Goal: Check status: Check status

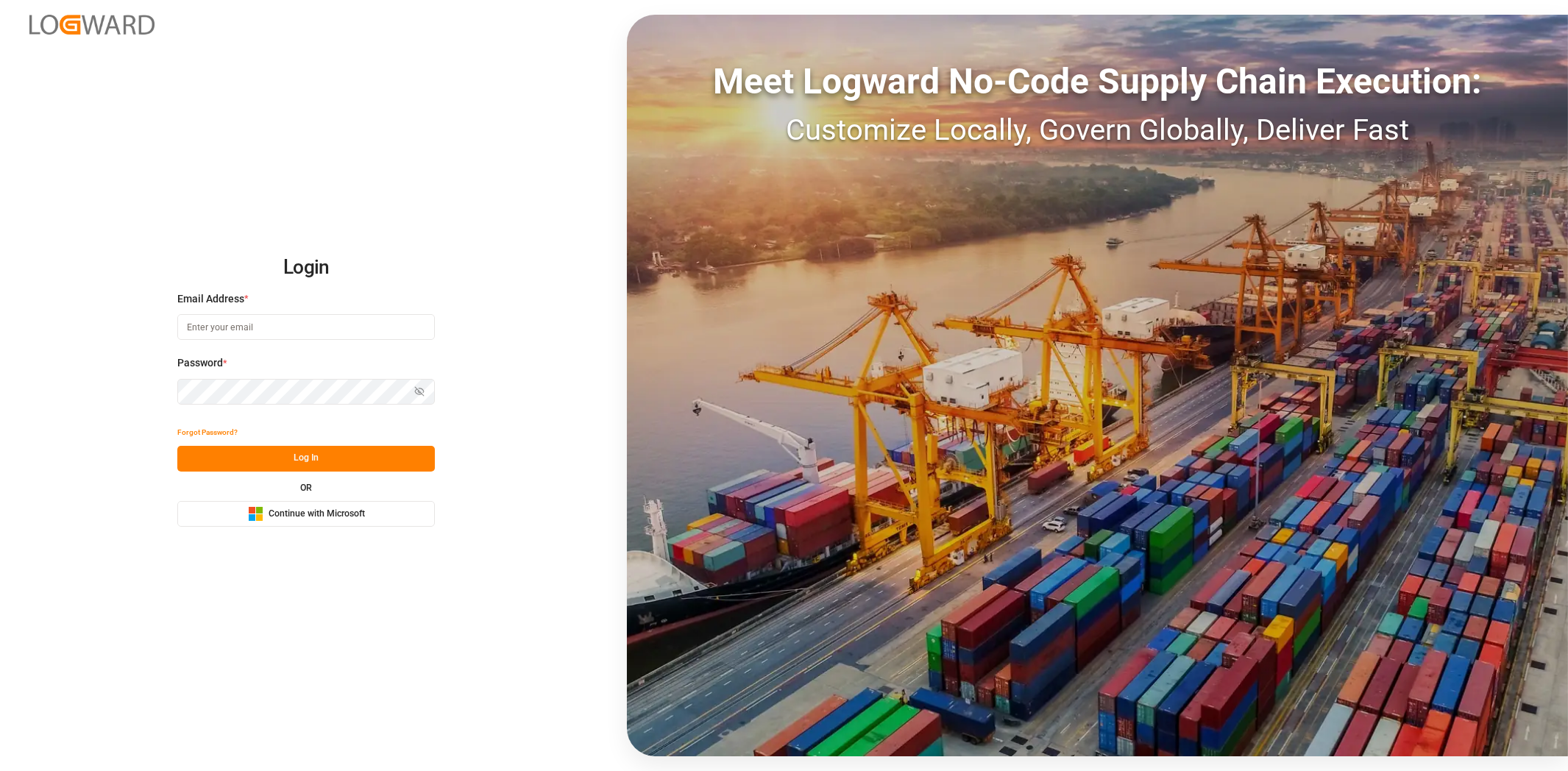
click at [374, 511] on button "Microsoft Logo Continue with Microsoft" at bounding box center [306, 513] width 258 height 25
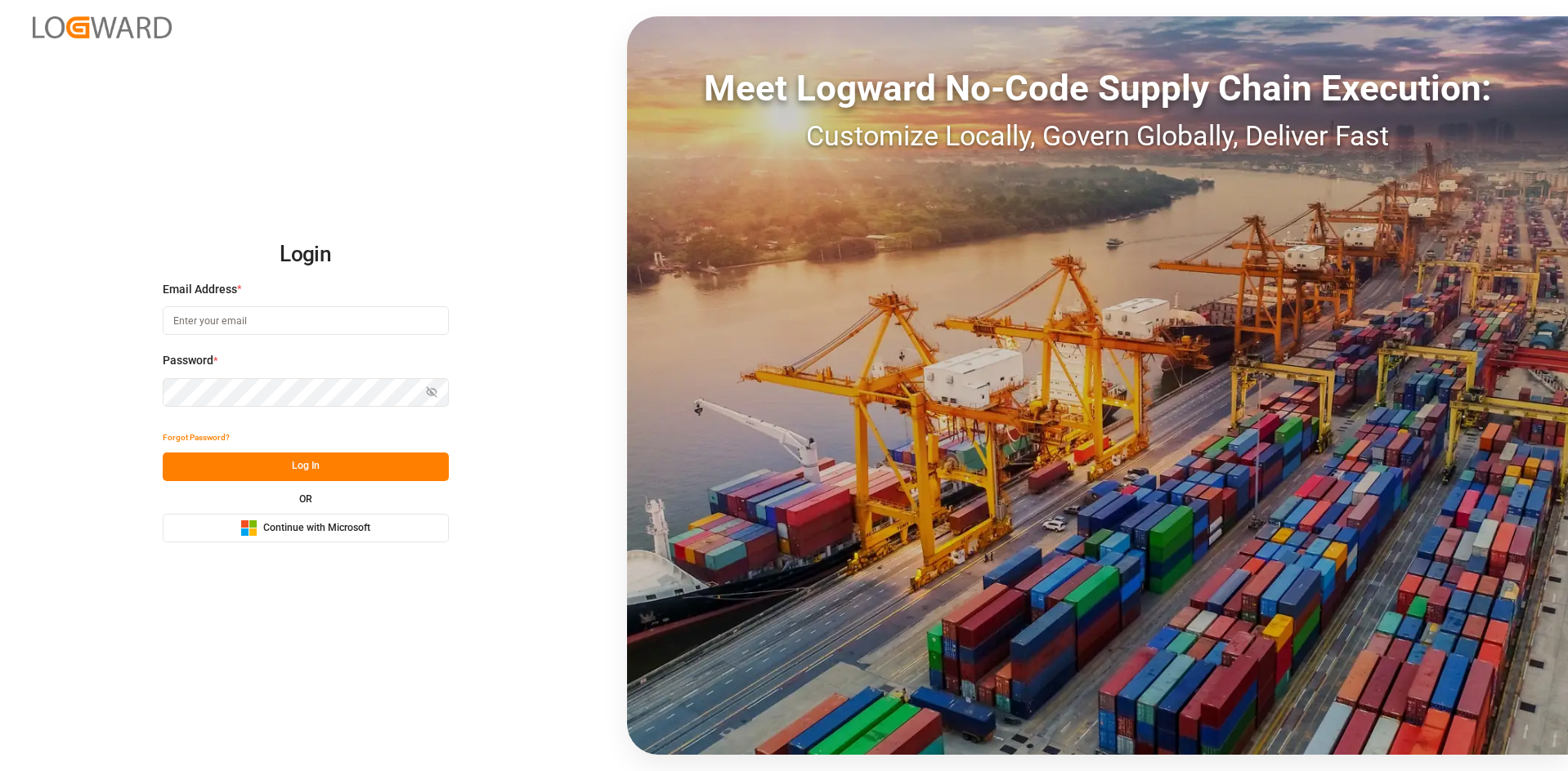
click at [317, 524] on span "Continue with Microsoft" at bounding box center [316, 529] width 107 height 15
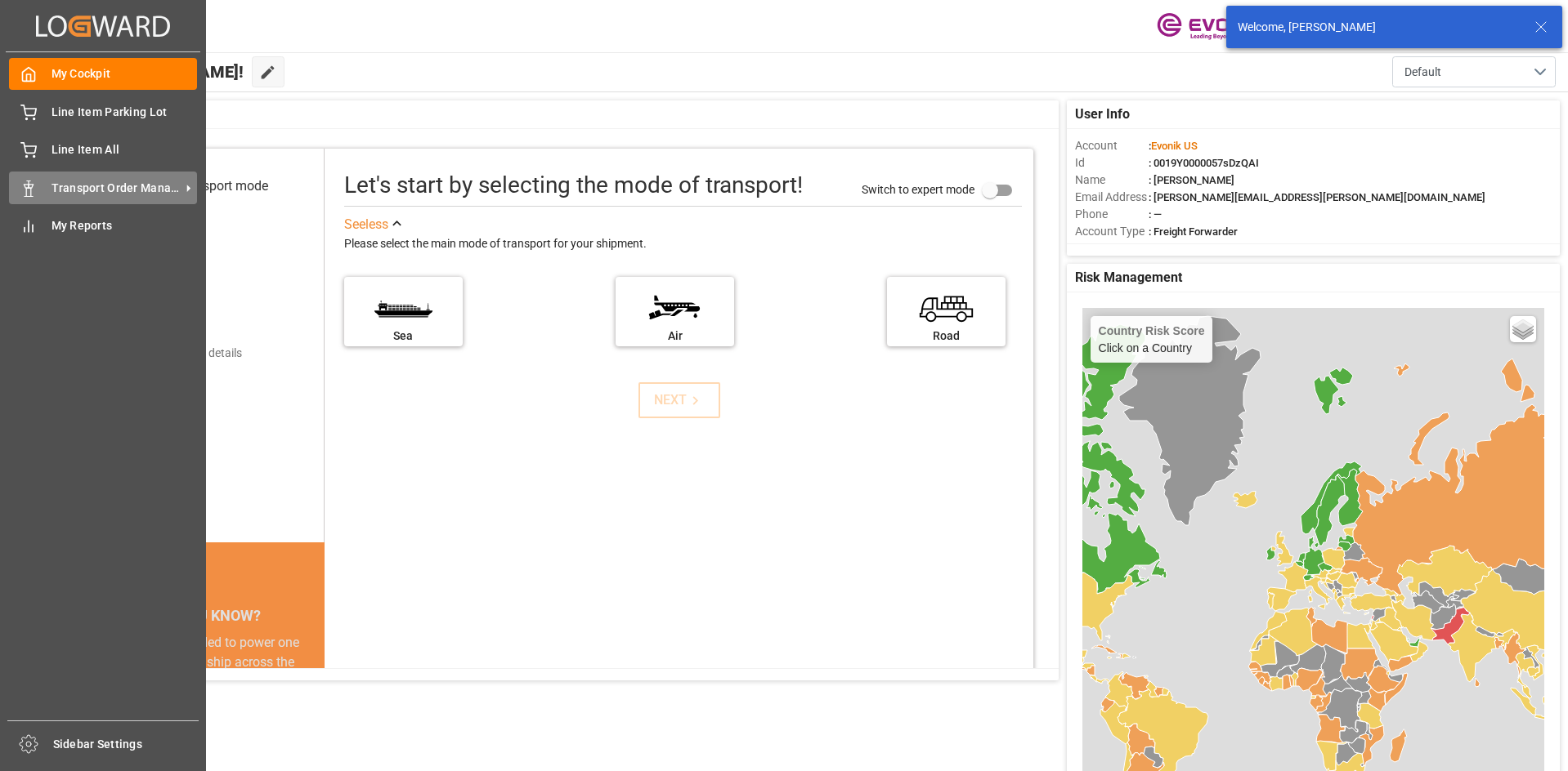
click at [162, 174] on div "Transport Order Management Transport Order Management" at bounding box center [103, 188] width 188 height 32
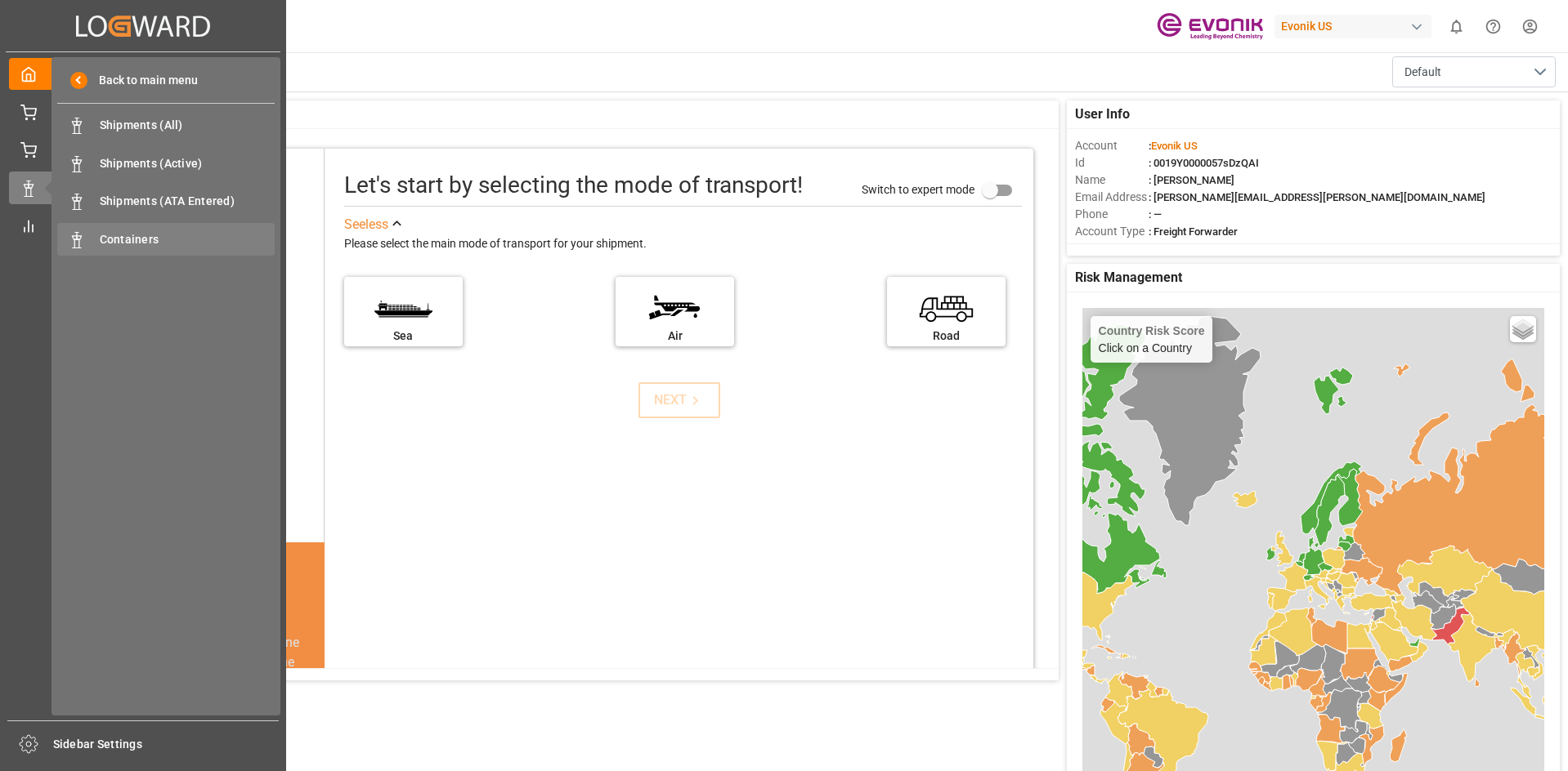
click at [147, 244] on span "Containers" at bounding box center [187, 240] width 175 height 17
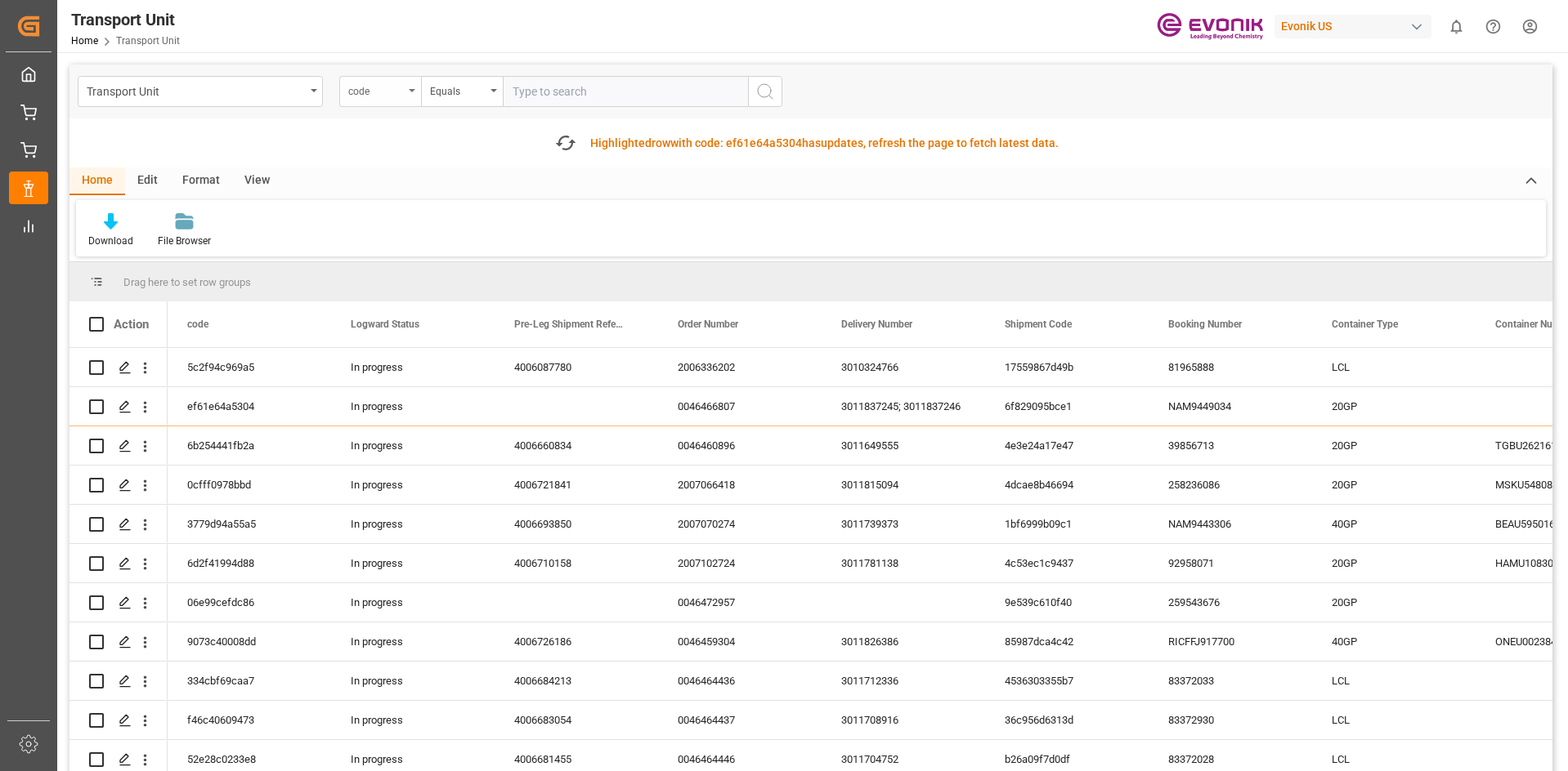
click at [403, 87] on div "code" at bounding box center [375, 89] width 55 height 19
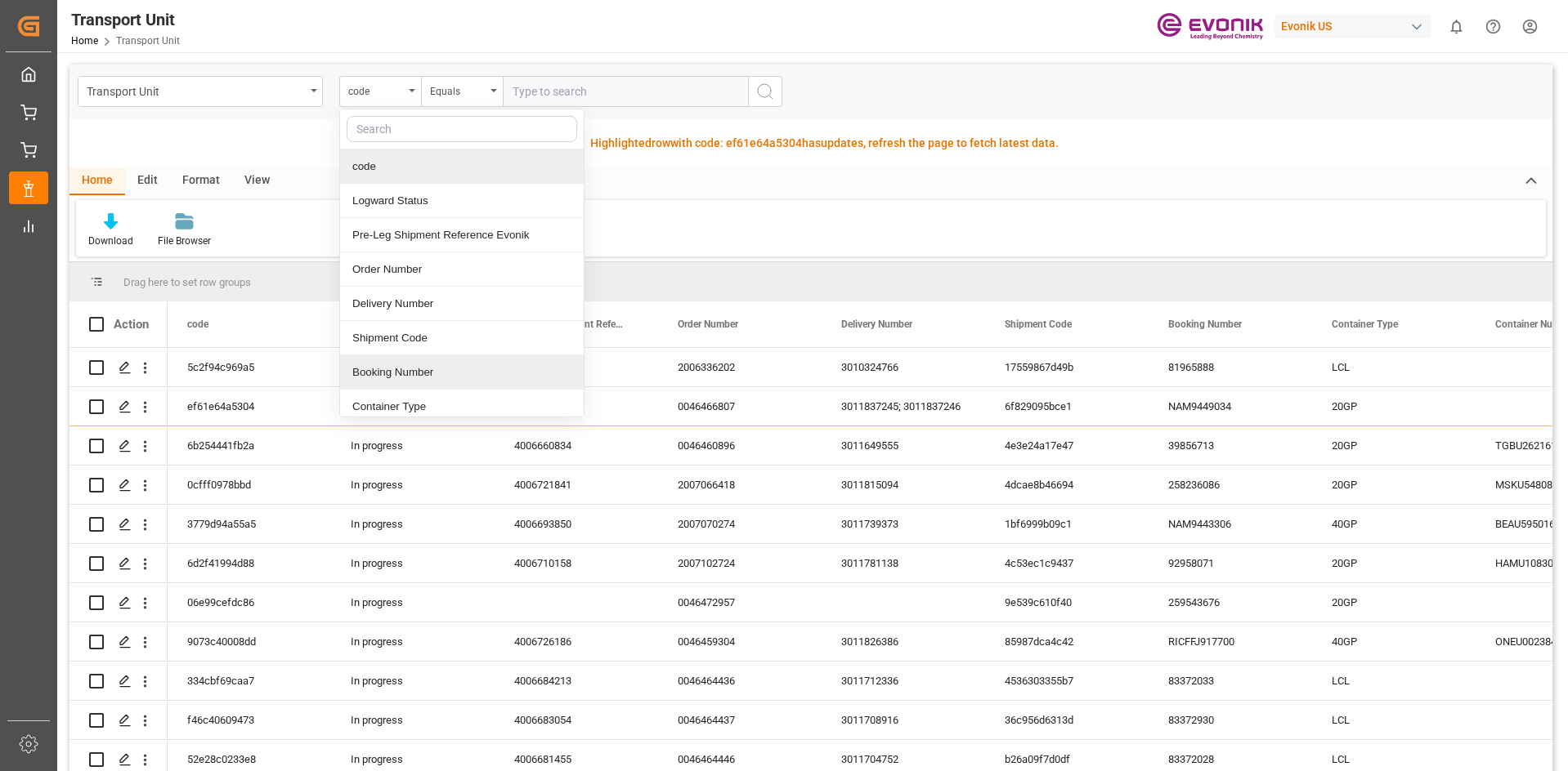
click at [507, 374] on div "Booking Number" at bounding box center [462, 372] width 244 height 35
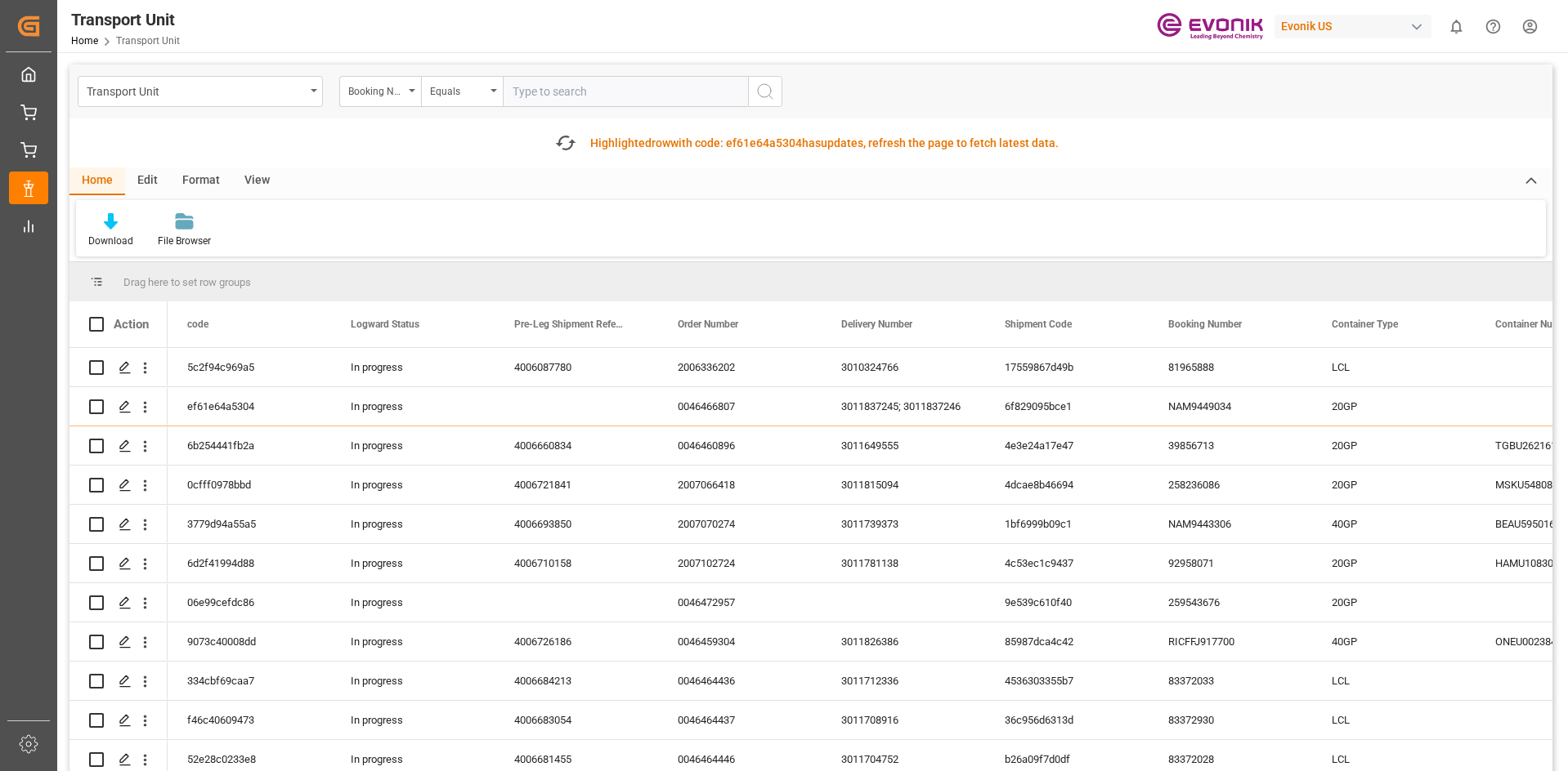
click at [535, 95] on input "text" at bounding box center [625, 91] width 245 height 31
paste input "34069981"
type input "34069981"
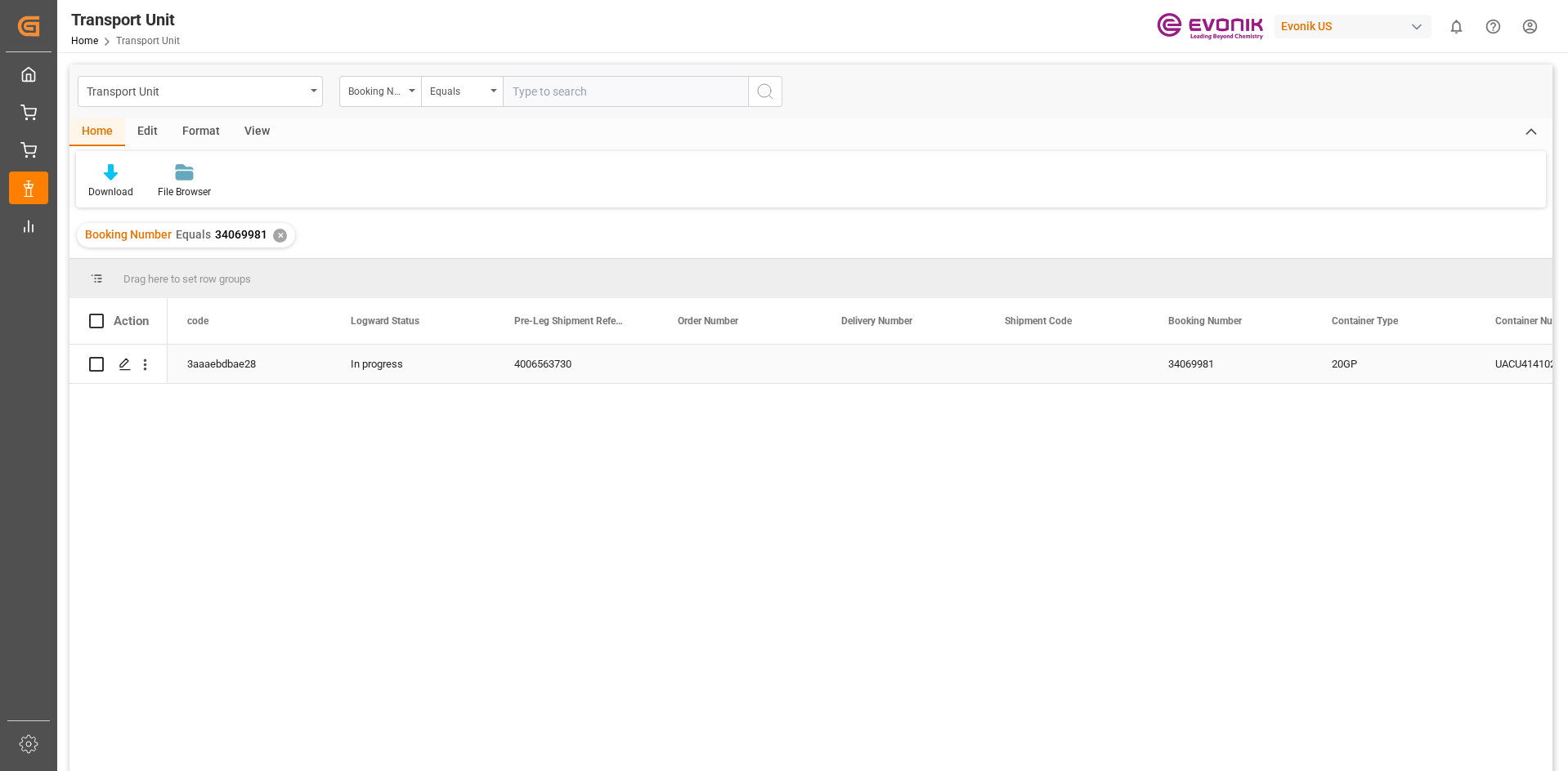
click at [522, 360] on div "4006563730" at bounding box center [576, 364] width 163 height 38
click at [276, 235] on div "✕" at bounding box center [280, 235] width 14 height 14
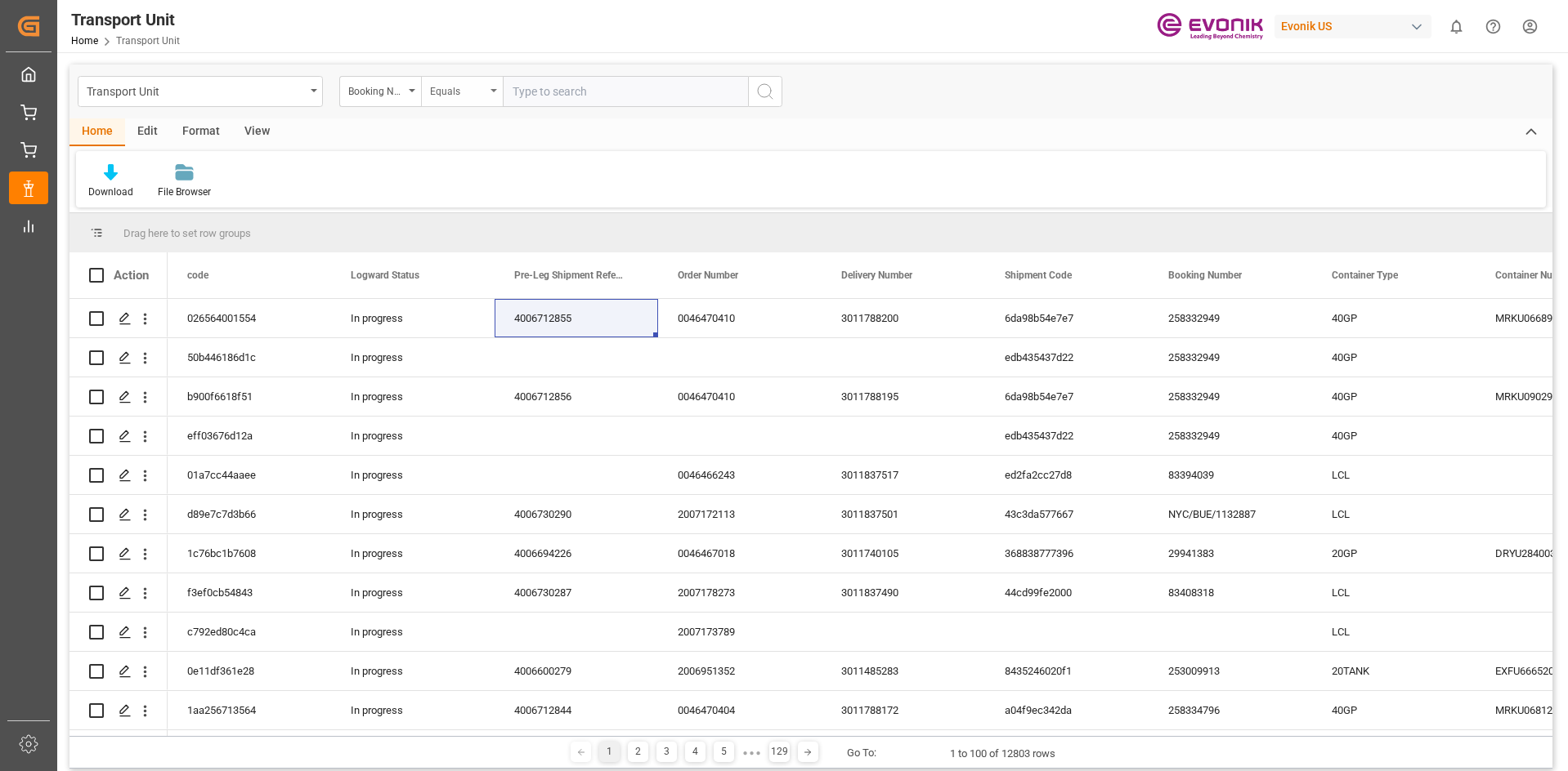
click at [421, 89] on div "Equals" at bounding box center [462, 91] width 82 height 31
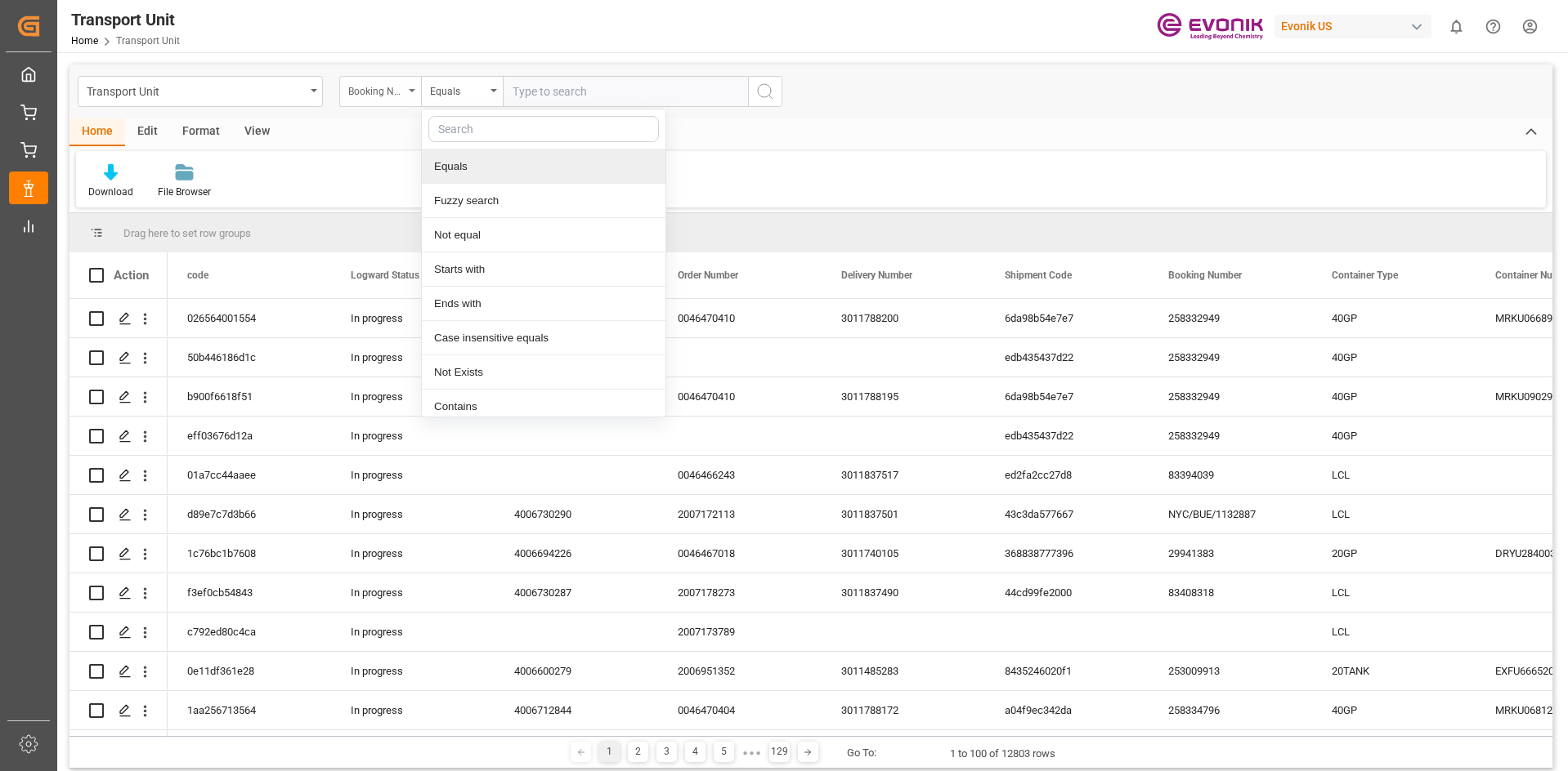
click at [412, 94] on div "Booking Number" at bounding box center [379, 91] width 82 height 31
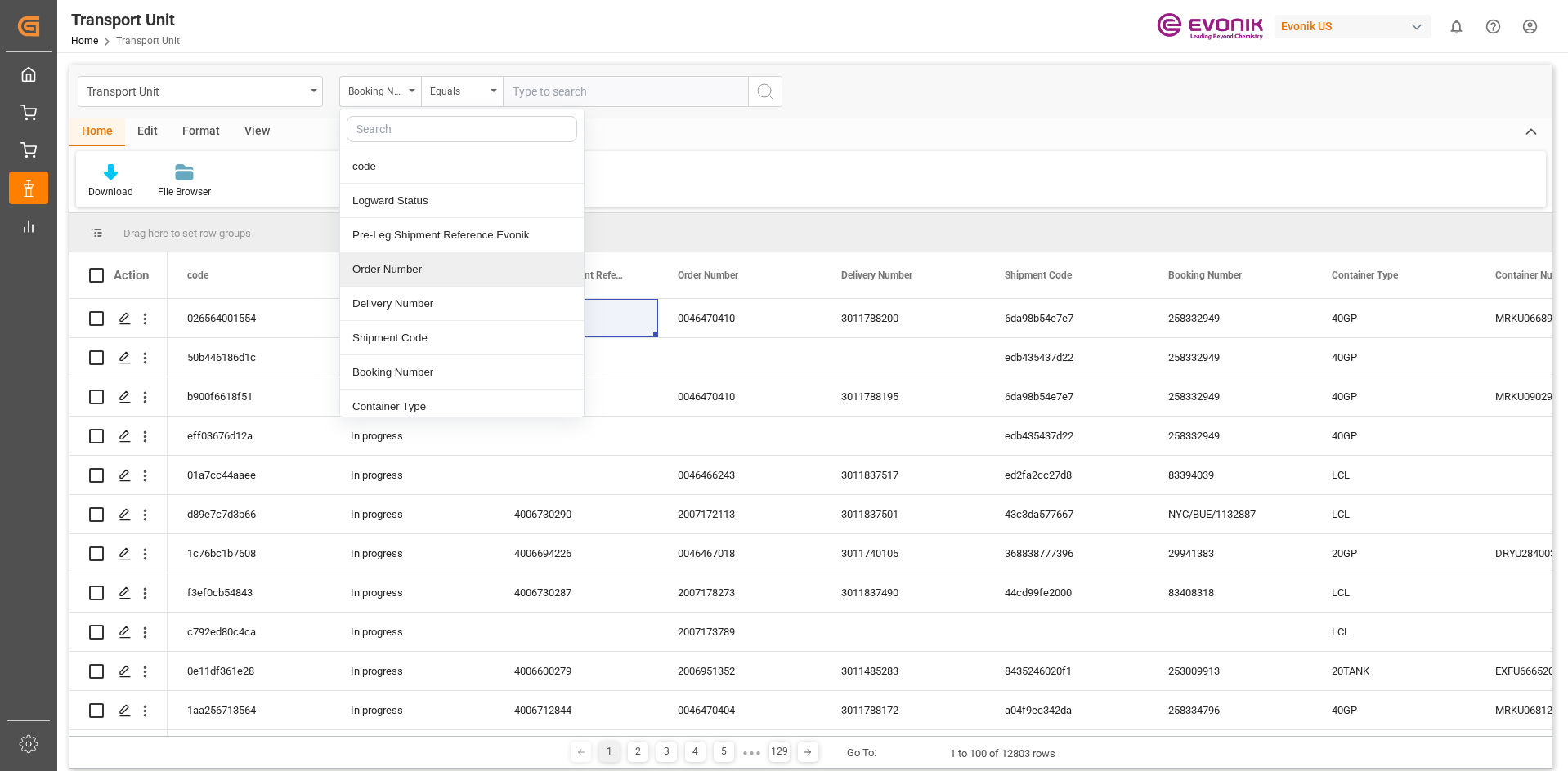
scroll to position [82, 0]
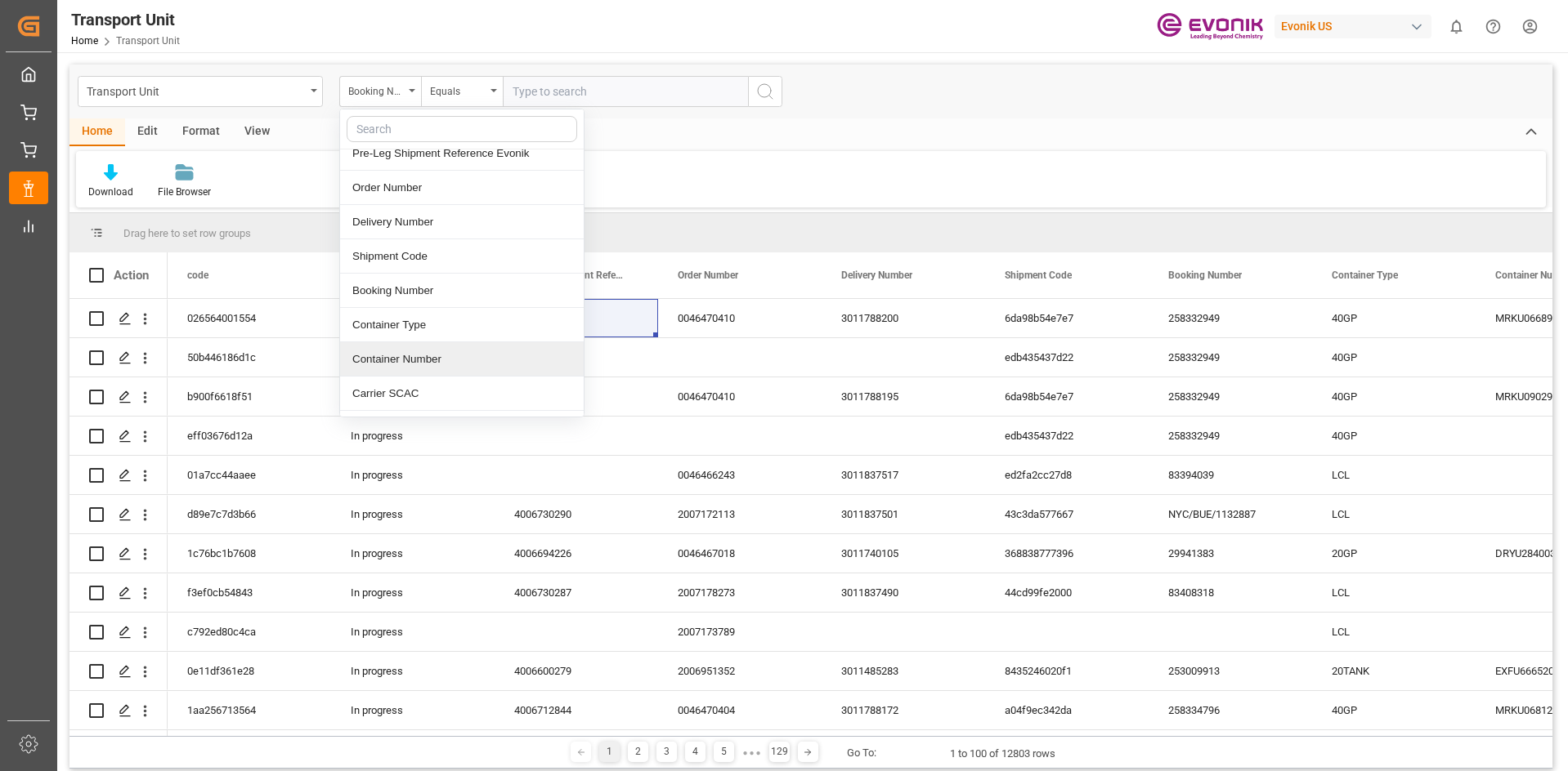
click at [422, 351] on div "Container Number" at bounding box center [462, 359] width 244 height 35
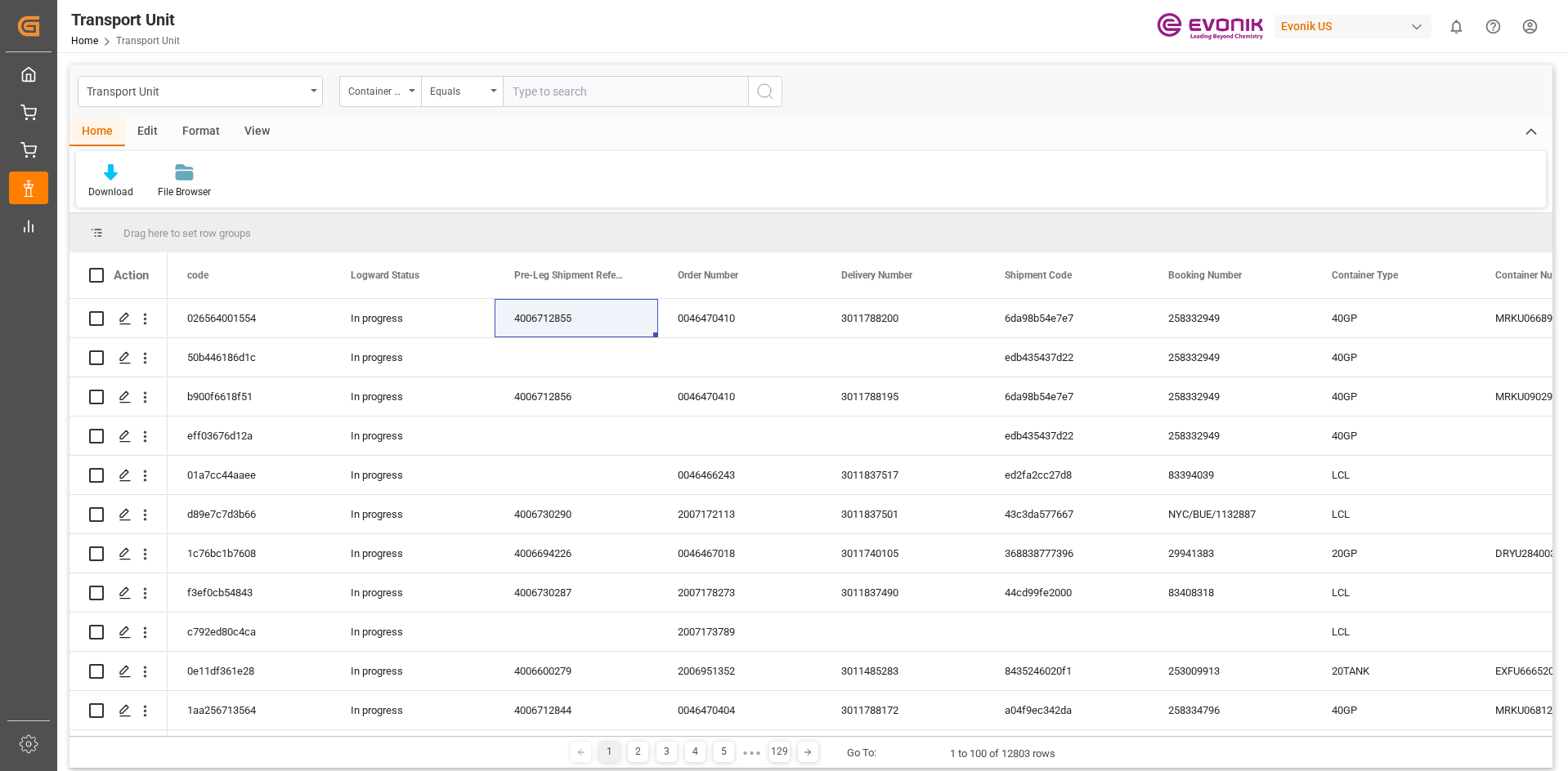
click at [586, 98] on input "text" at bounding box center [625, 91] width 245 height 31
paste input "ITTU4057467"
type input "ITTU4057467"
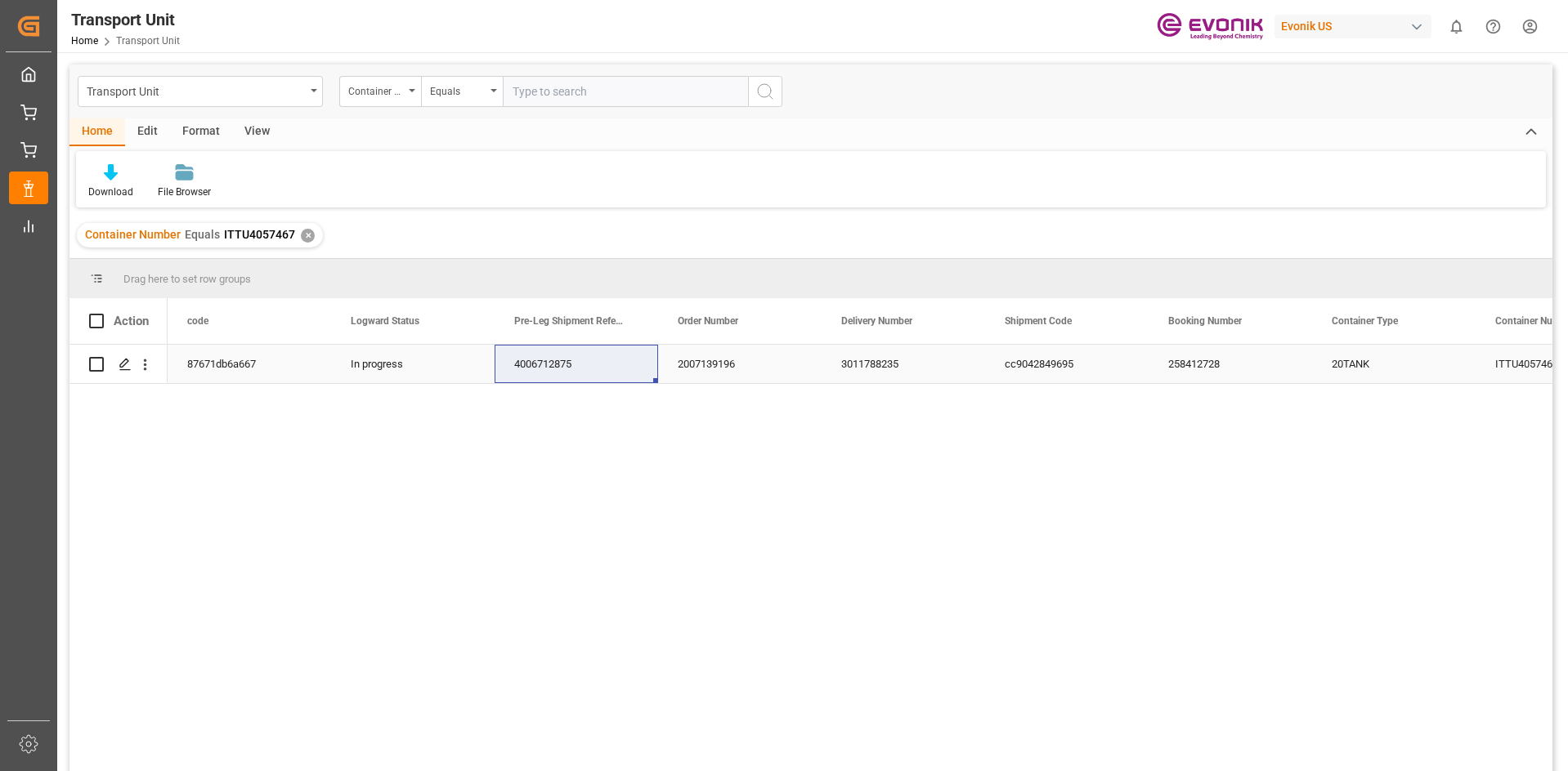
click at [869, 368] on div "3011788235" at bounding box center [903, 364] width 163 height 38
click at [862, 364] on div "3011788235" at bounding box center [903, 364] width 163 height 38
click at [521, 356] on div "4006712875" at bounding box center [576, 364] width 163 height 38
